Goal: Information Seeking & Learning: Learn about a topic

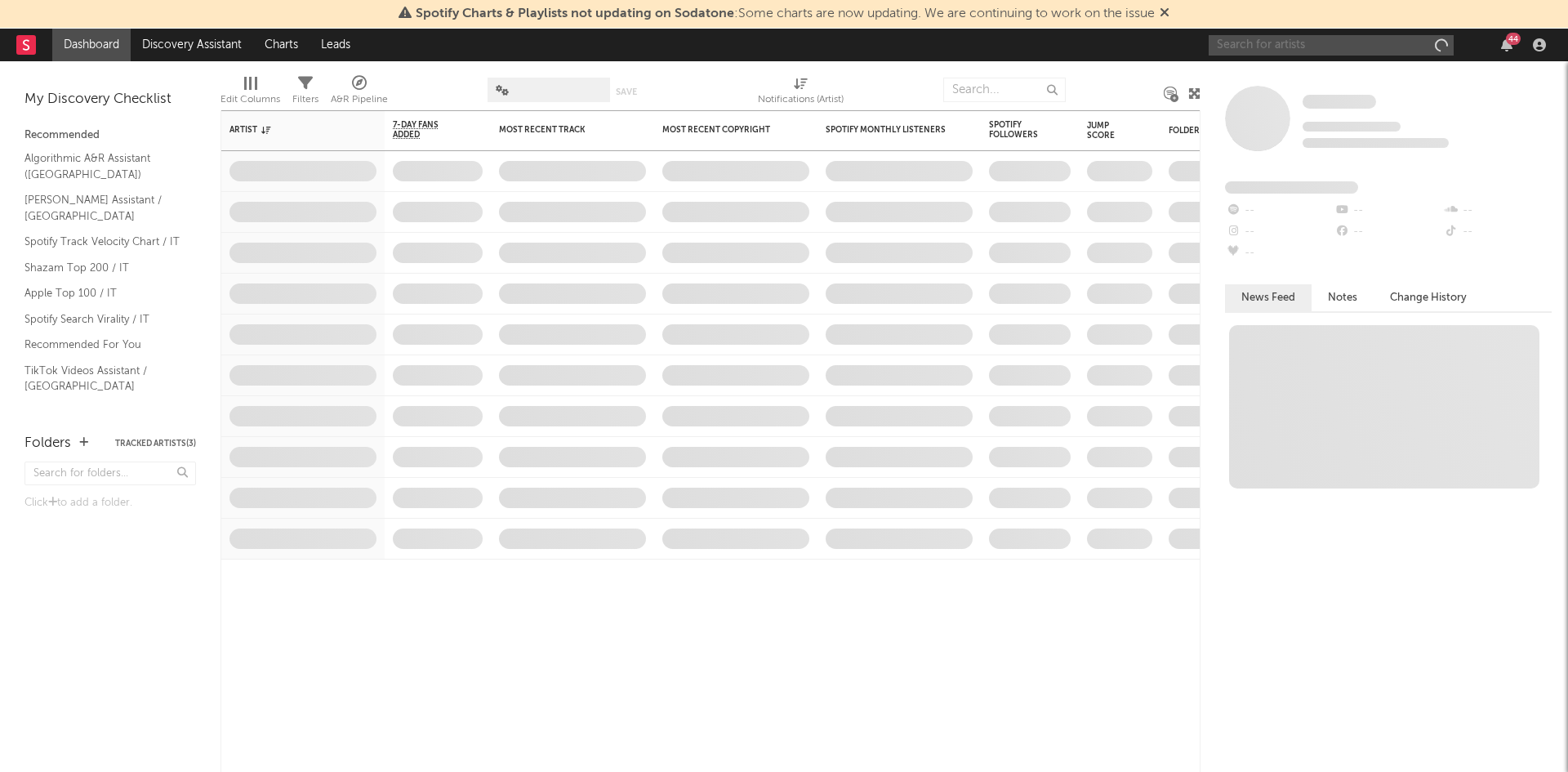
click at [1343, 47] on input "text" at bounding box center [1331, 45] width 245 height 20
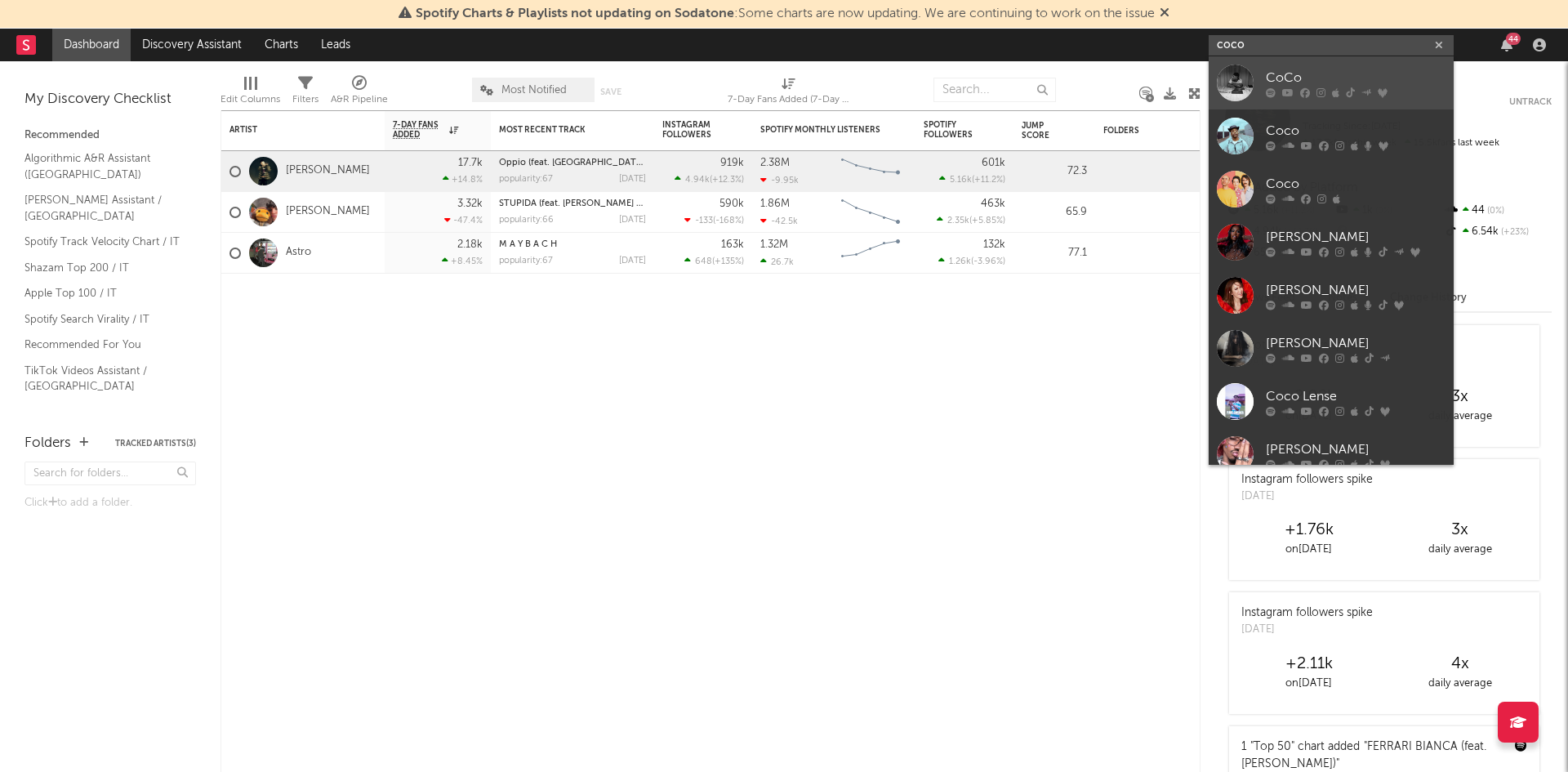
type input "coco"
click at [1241, 82] on div at bounding box center [1235, 82] width 36 height 36
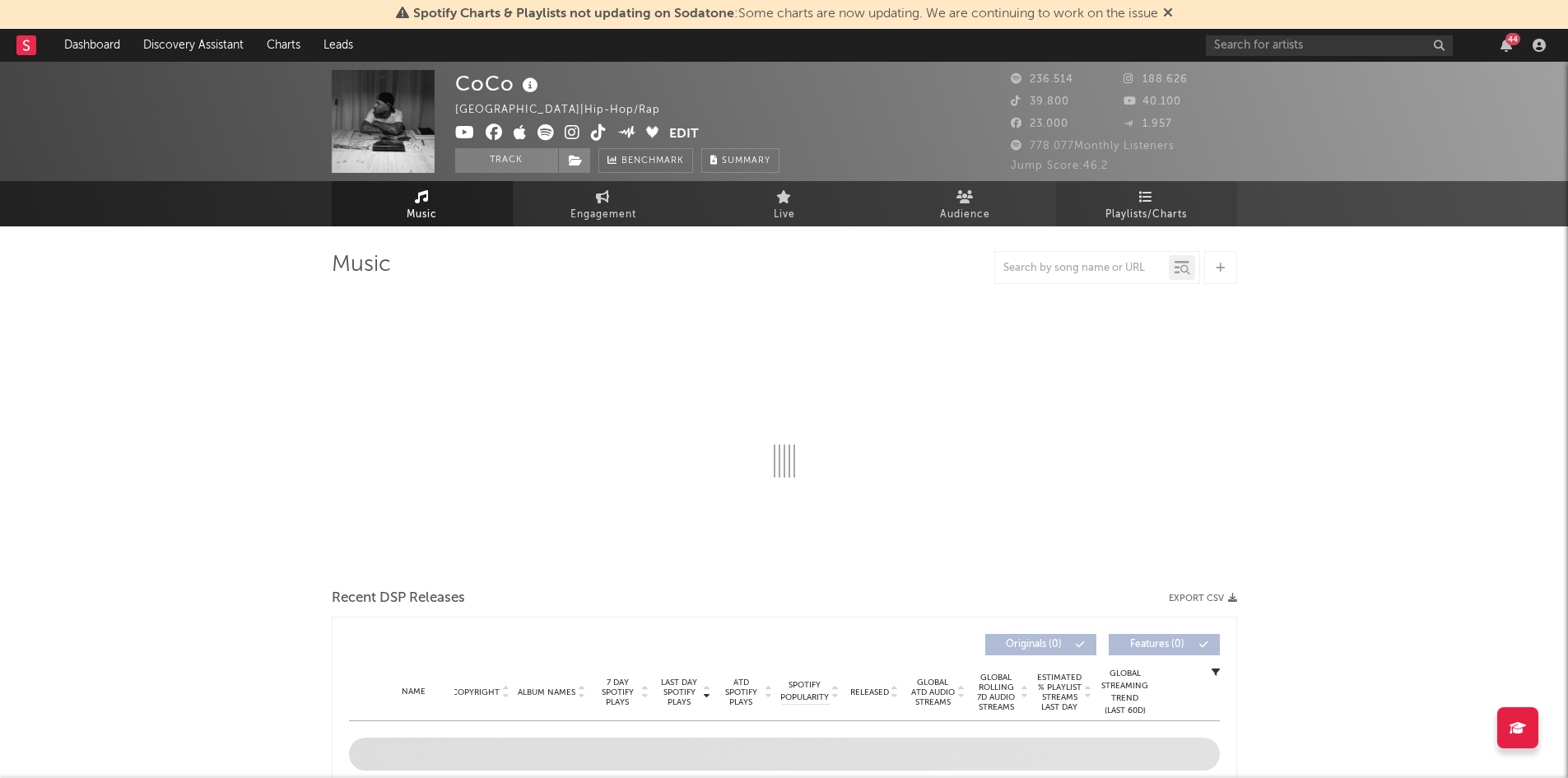
click at [1132, 190] on link "Playlists/Charts" at bounding box center [1147, 203] width 181 height 45
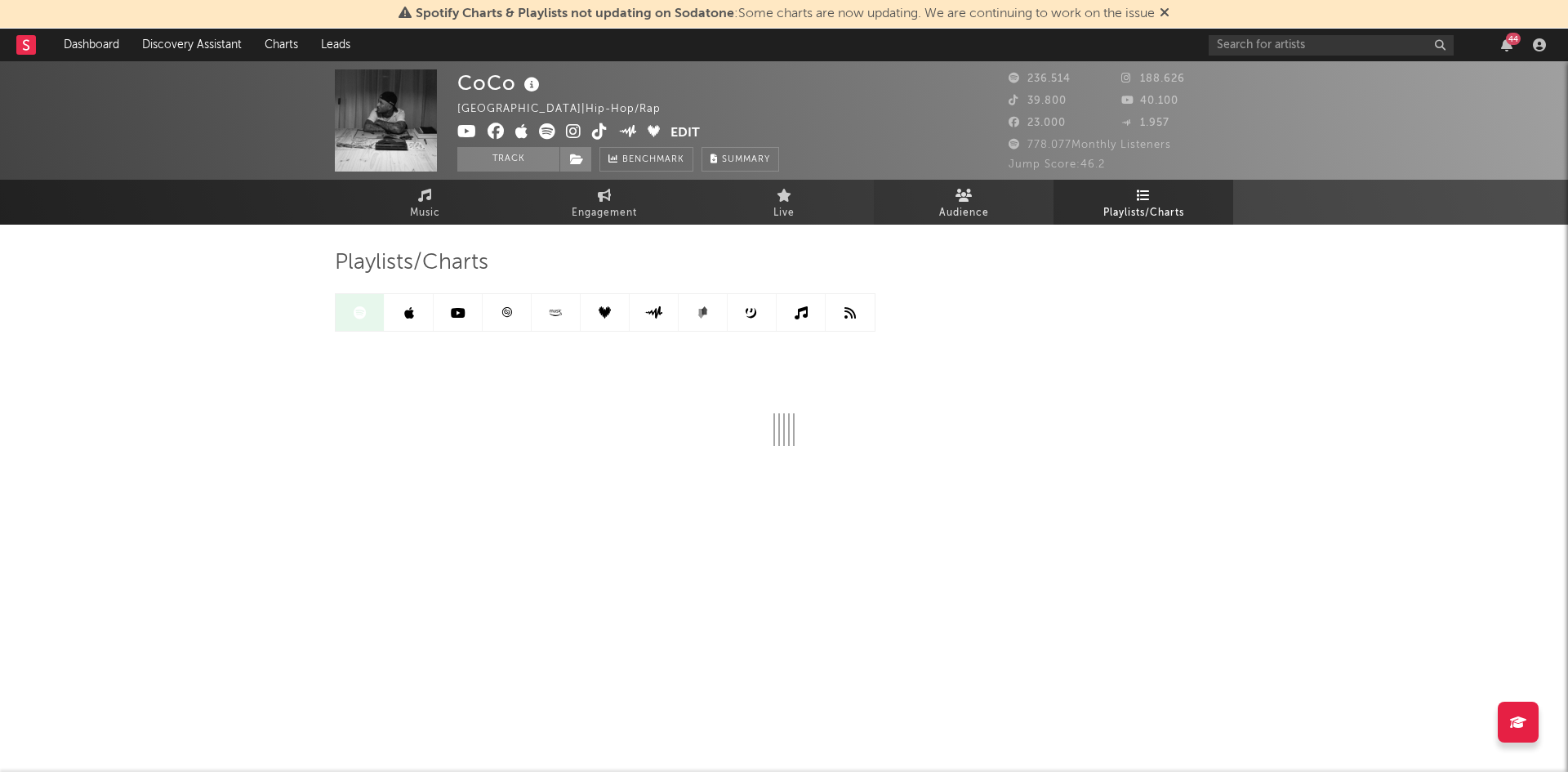
click at [956, 204] on span "Audience" at bounding box center [964, 213] width 50 height 20
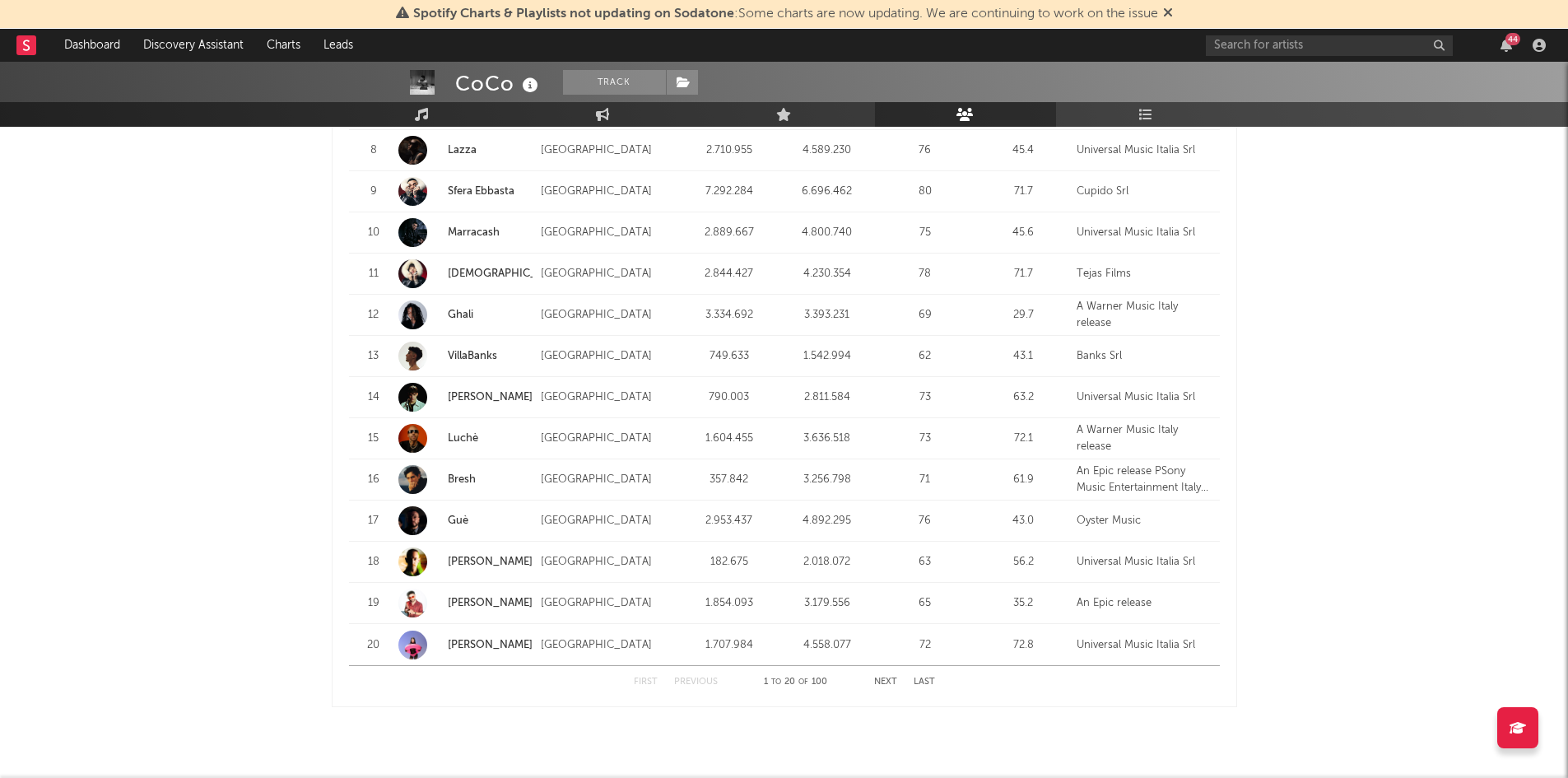
scroll to position [1987, 0]
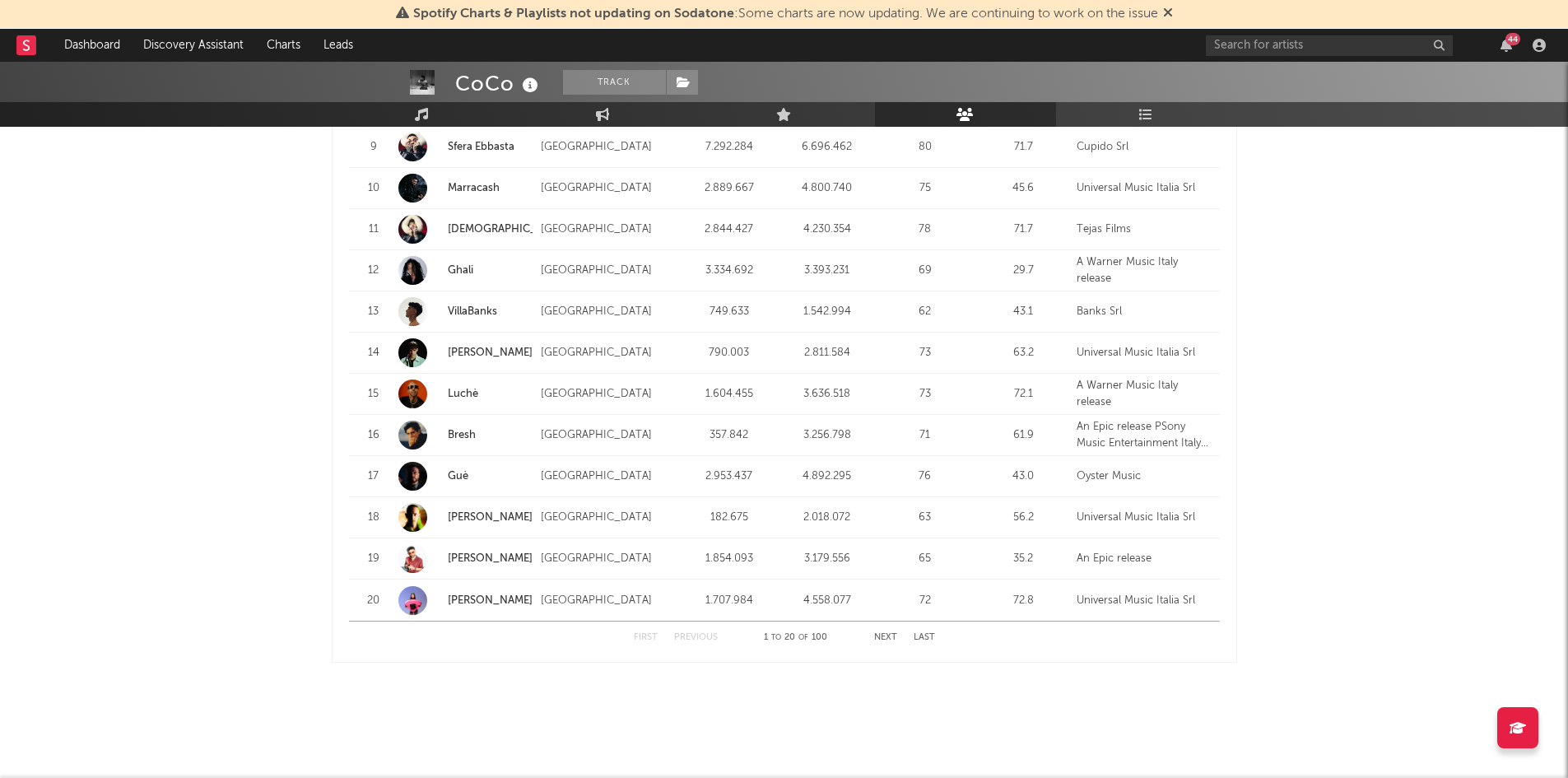
click at [898, 634] on div "First Previous 1 to 20 of 100 Next Last" at bounding box center [784, 638] width 301 height 32
click at [890, 637] on button "Next" at bounding box center [885, 637] width 23 height 9
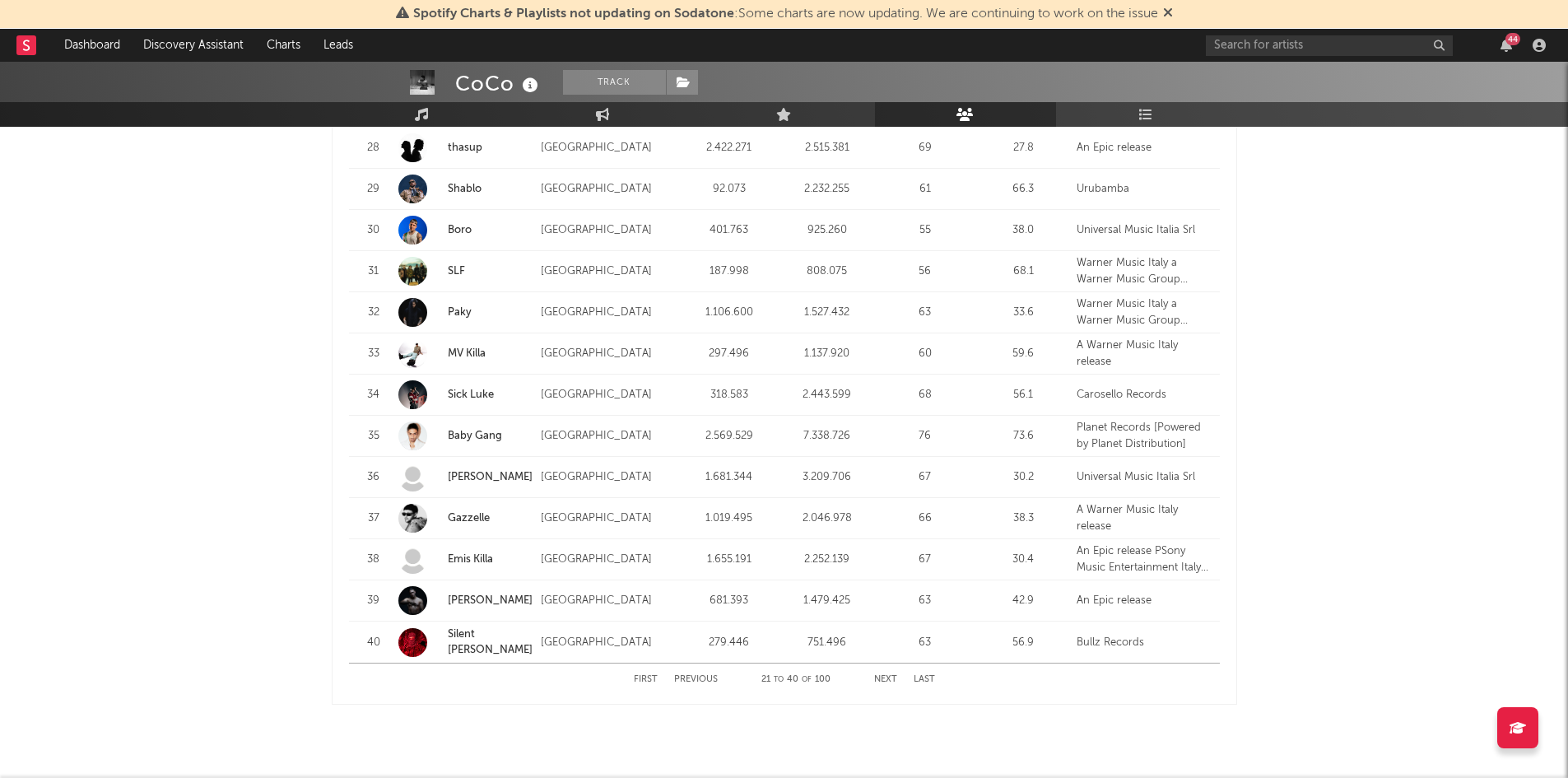
scroll to position [1905, 0]
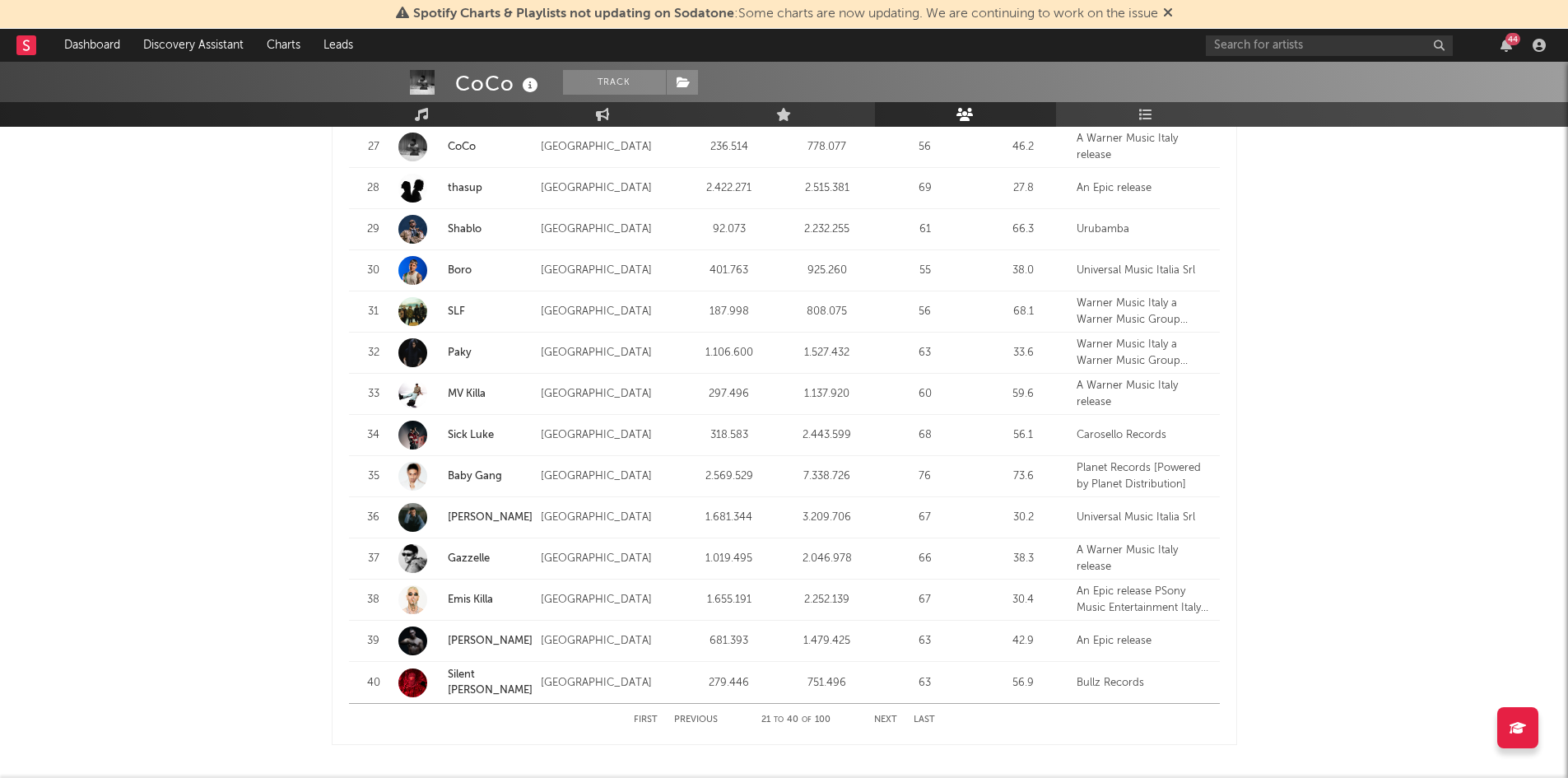
click at [643, 717] on button "First" at bounding box center [645, 720] width 24 height 9
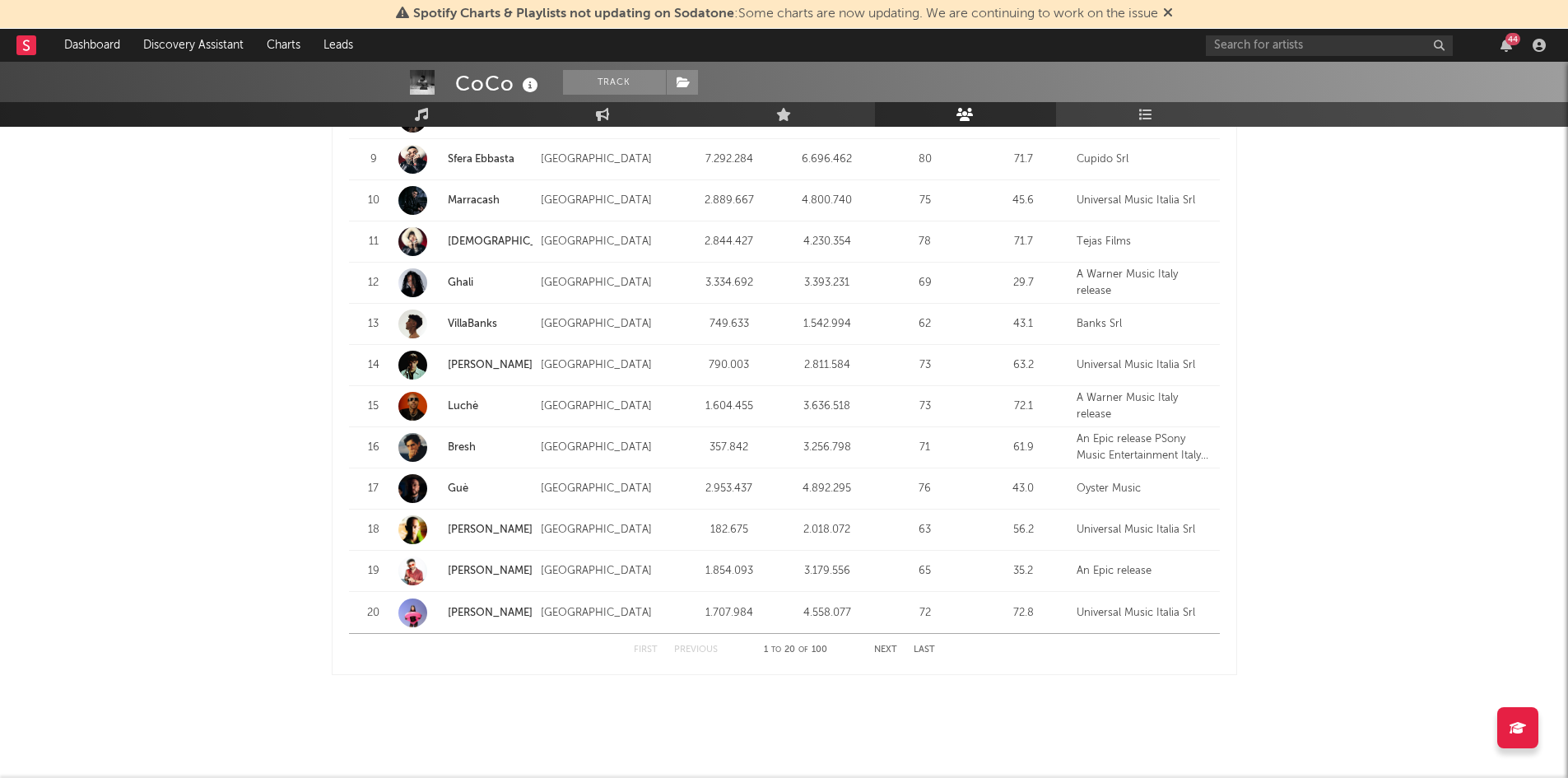
scroll to position [1999, 0]
